Goal: Transaction & Acquisition: Obtain resource

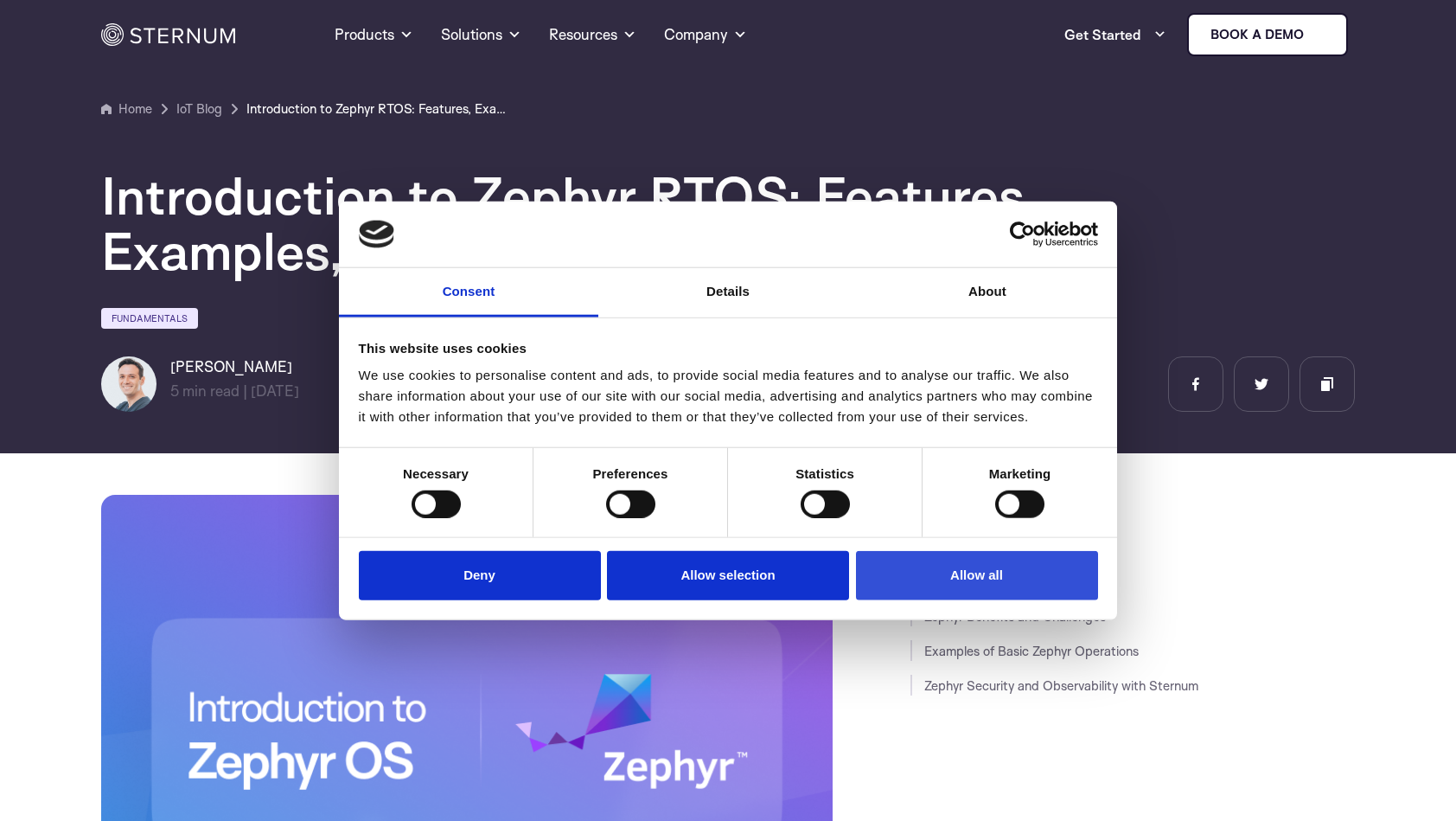
click at [947, 585] on button "Allow all" at bounding box center [977, 575] width 242 height 49
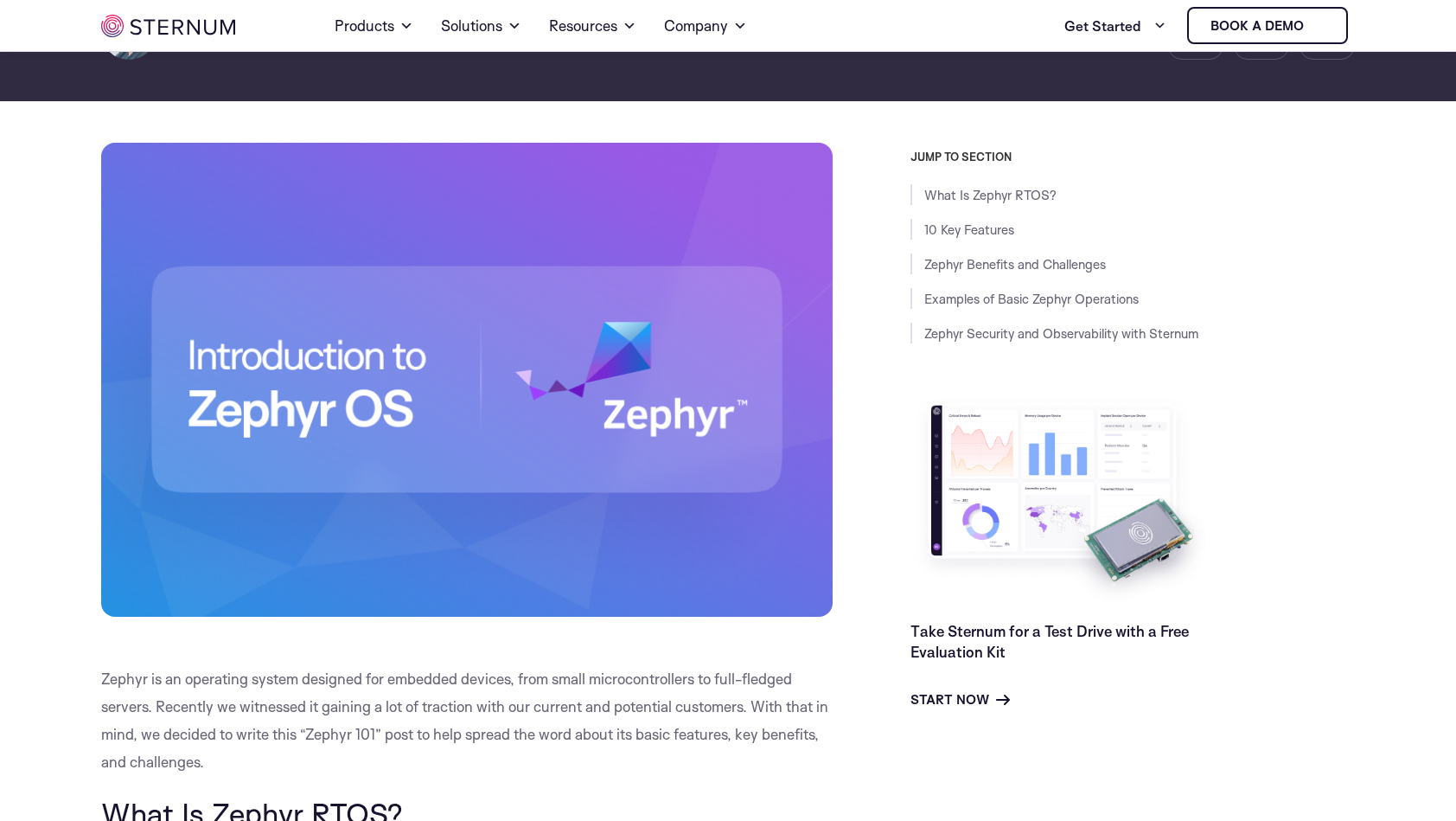
scroll to position [333, 0]
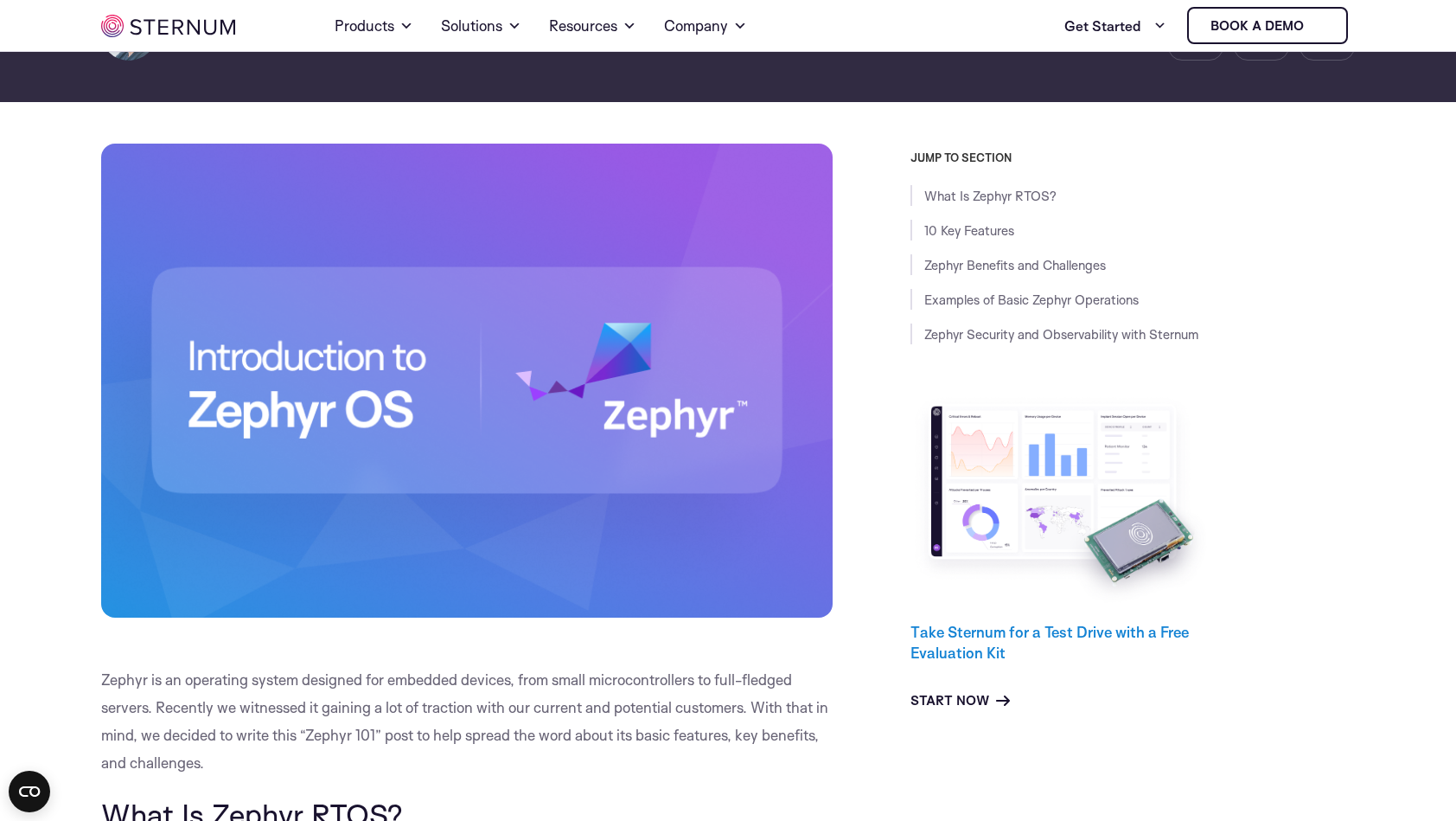
click at [1020, 638] on link "Take Sternum for a Test Drive with a Free Evaluation Kit" at bounding box center [1050, 642] width 279 height 39
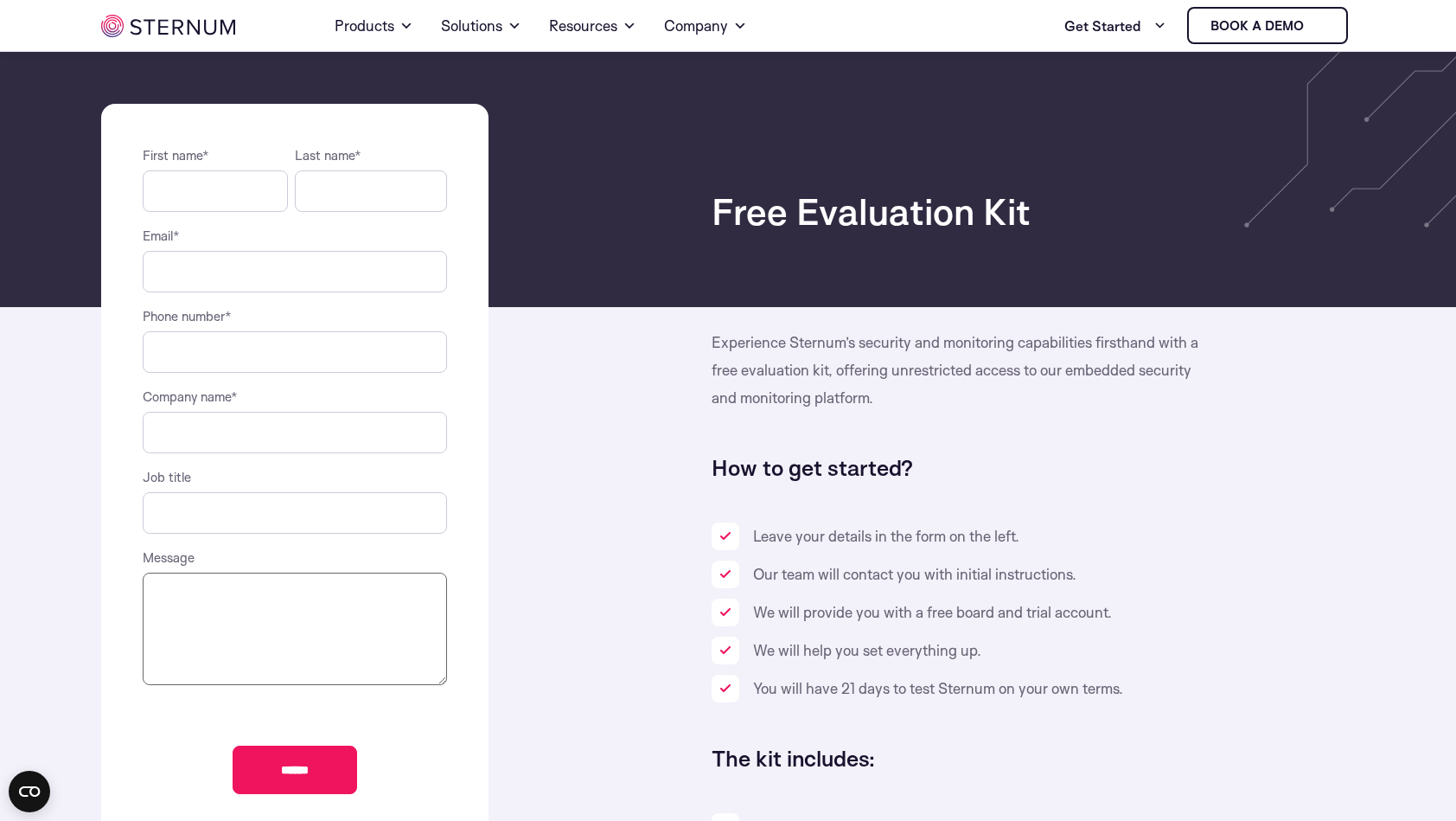
scroll to position [74, 0]
